Goal: Information Seeking & Learning: Find contact information

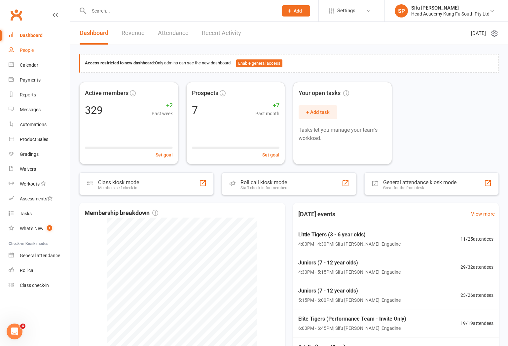
click at [29, 53] on link "People" at bounding box center [39, 50] width 61 height 15
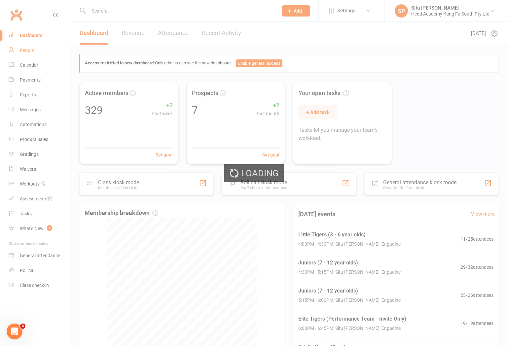
select select "25"
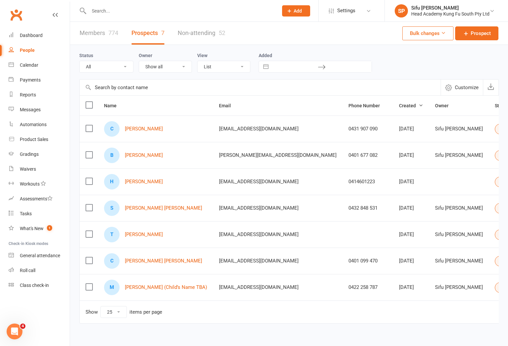
click at [156, 85] on input "text" at bounding box center [260, 88] width 361 height 16
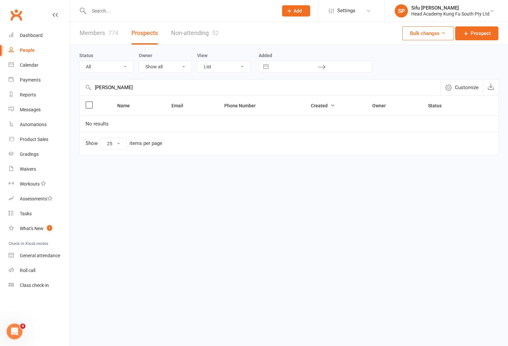
type input "[PERSON_NAME]"
click at [101, 29] on link "Members 774" at bounding box center [99, 33] width 39 height 23
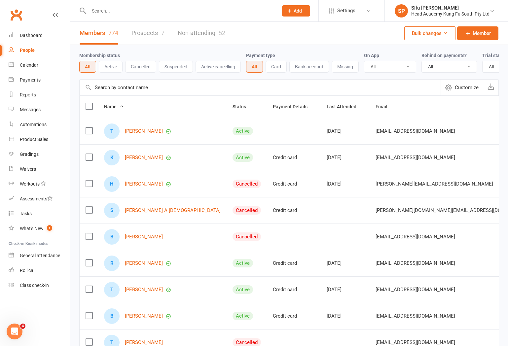
click at [156, 85] on input "text" at bounding box center [260, 88] width 361 height 16
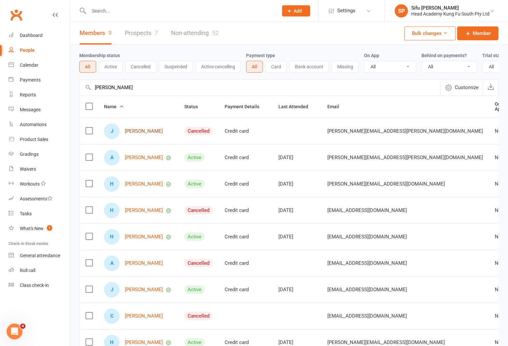
type input "[PERSON_NAME]"
click at [154, 131] on link "[PERSON_NAME]" at bounding box center [144, 131] width 38 height 6
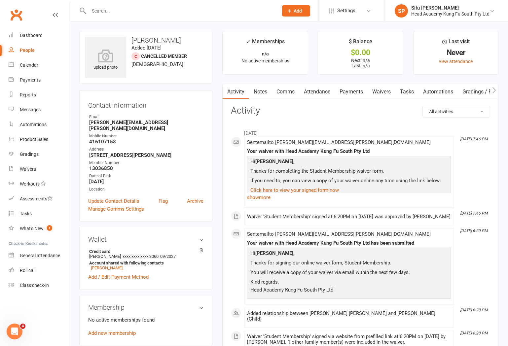
click at [155, 123] on strong "[PERSON_NAME][EMAIL_ADDRESS][PERSON_NAME][DOMAIN_NAME]" at bounding box center [146, 126] width 114 height 12
click at [156, 123] on strong "[PERSON_NAME][EMAIL_ADDRESS][PERSON_NAME][DOMAIN_NAME]" at bounding box center [146, 126] width 114 height 12
copy render-form-field "[PERSON_NAME][EMAIL_ADDRESS][PERSON_NAME][DOMAIN_NAME]"
click at [214, 102] on div "upload photo [PERSON_NAME] Added [DATE] Cancelled member [DEMOGRAPHIC_DATA] Con…" at bounding box center [145, 315] width 143 height 568
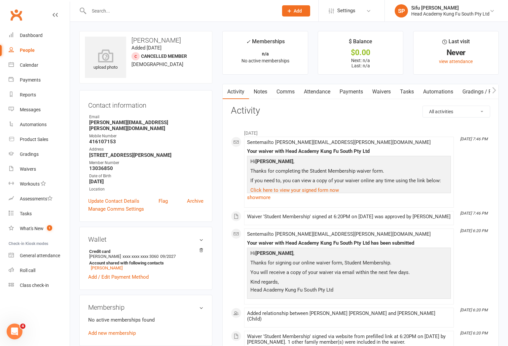
click at [179, 133] on div "Mobile Number" at bounding box center [146, 136] width 114 height 6
click at [221, 123] on main "✓ Memberships n/a No active memberships $ Balance $0.00 Next: n/a Last: n/a Las…" at bounding box center [360, 285] width 286 height 509
click at [219, 128] on main "✓ Memberships n/a No active memberships $ Balance $0.00 Next: n/a Last: n/a Las…" at bounding box center [360, 285] width 286 height 509
click at [219, 129] on main "✓ Memberships n/a No active memberships $ Balance $0.00 Next: n/a Last: n/a Las…" at bounding box center [360, 285] width 286 height 509
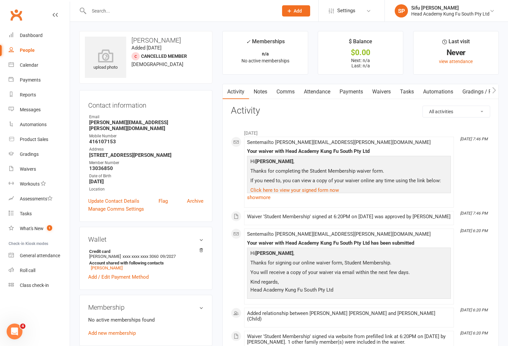
click at [221, 130] on main "✓ Memberships n/a No active memberships $ Balance $0.00 Next: n/a Last: n/a Las…" at bounding box center [360, 285] width 286 height 509
